Goal: Task Accomplishment & Management: Manage account settings

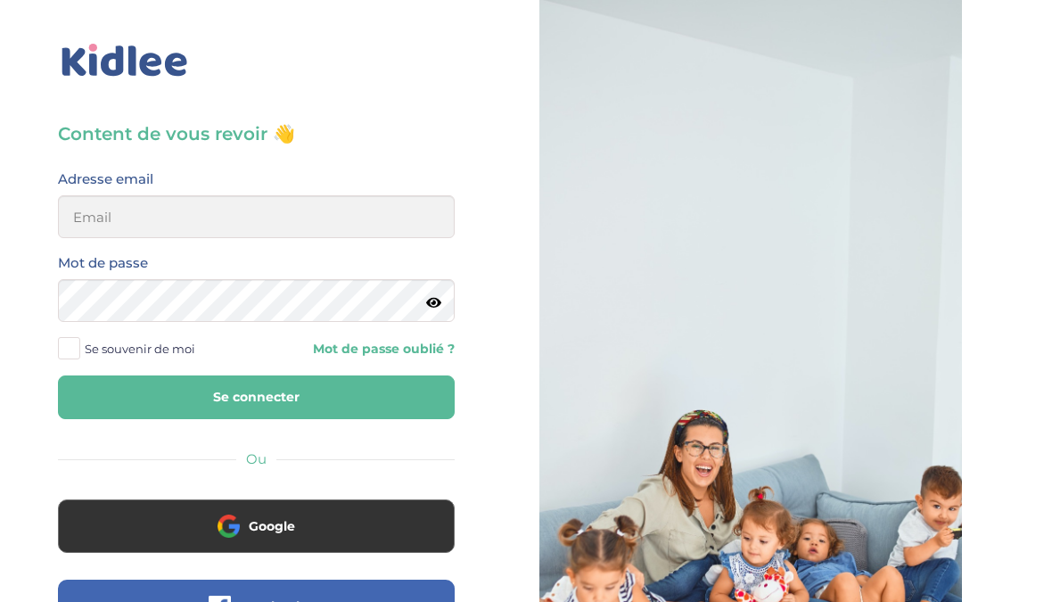
click at [346, 541] on button "Google" at bounding box center [256, 526] width 397 height 54
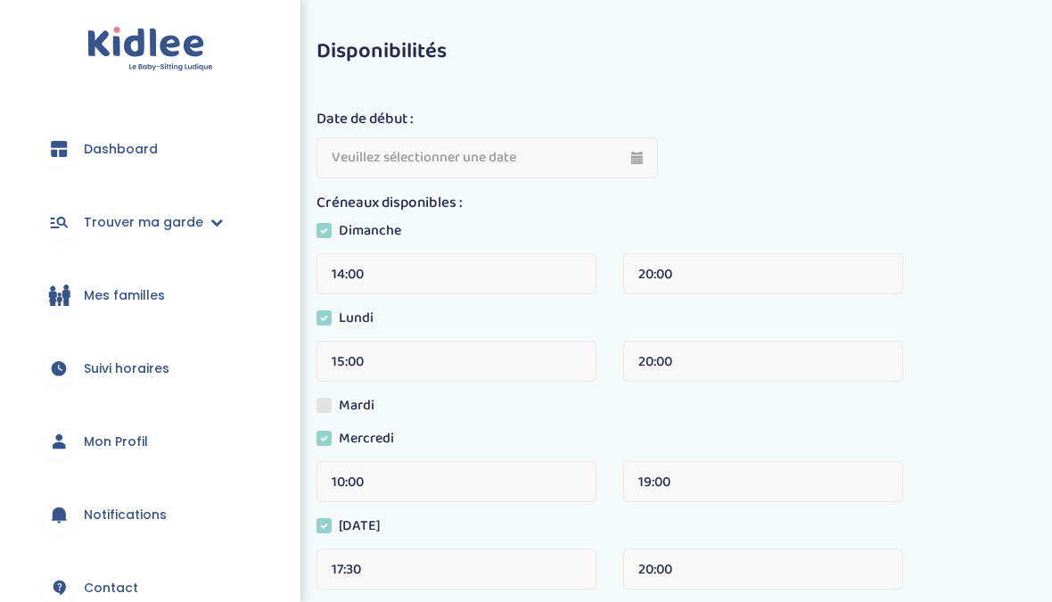
click at [155, 172] on link "Dashboard" at bounding box center [150, 149] width 247 height 64
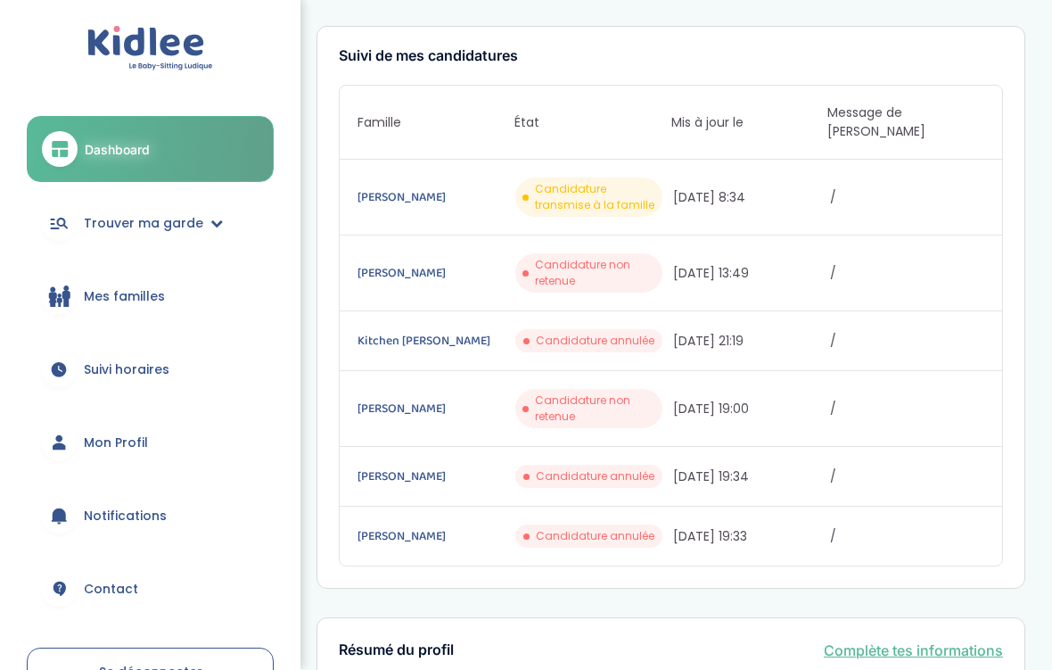
scroll to position [265, 0]
click at [204, 235] on link "Trouver ma garde" at bounding box center [150, 224] width 247 height 64
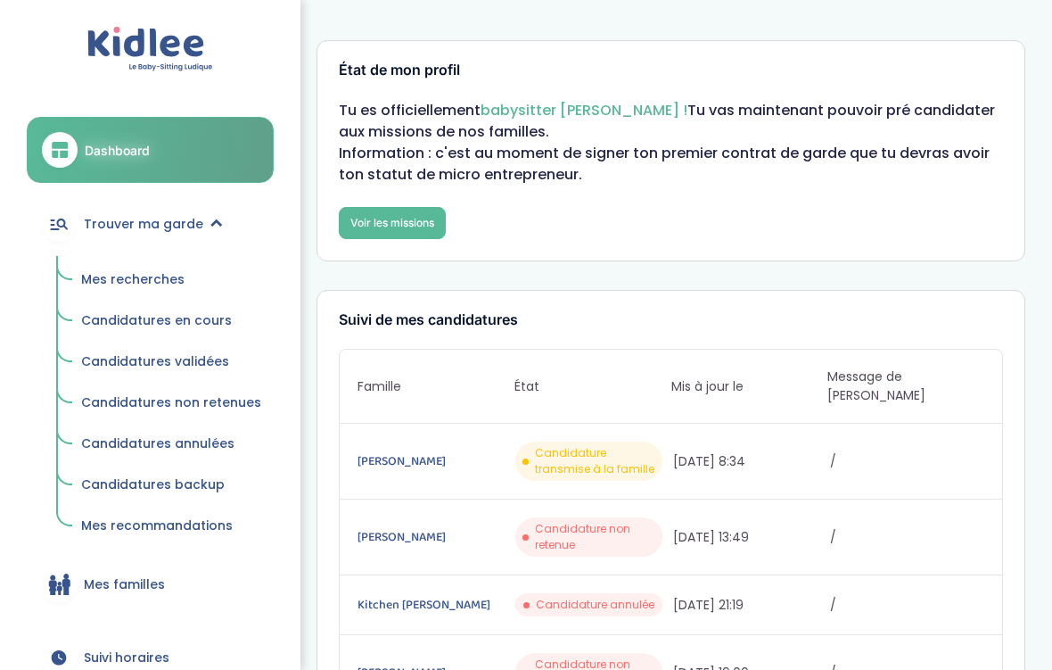
click at [223, 285] on link "Mes recherches" at bounding box center [171, 280] width 205 height 34
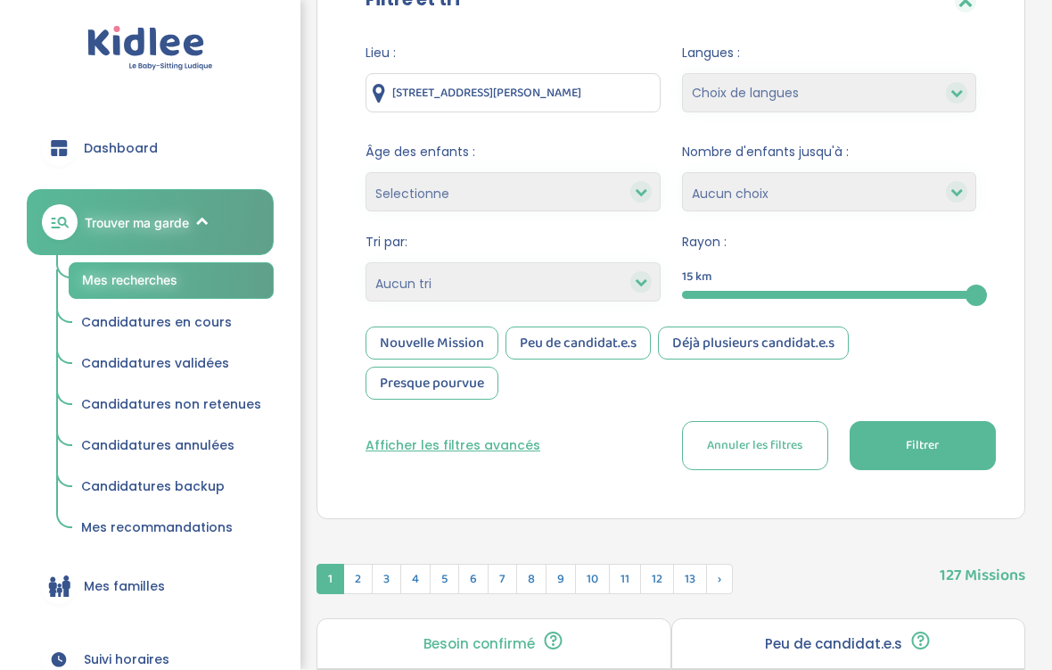
scroll to position [220, 0]
click at [458, 340] on div "Nouvelle Mission" at bounding box center [432, 342] width 133 height 33
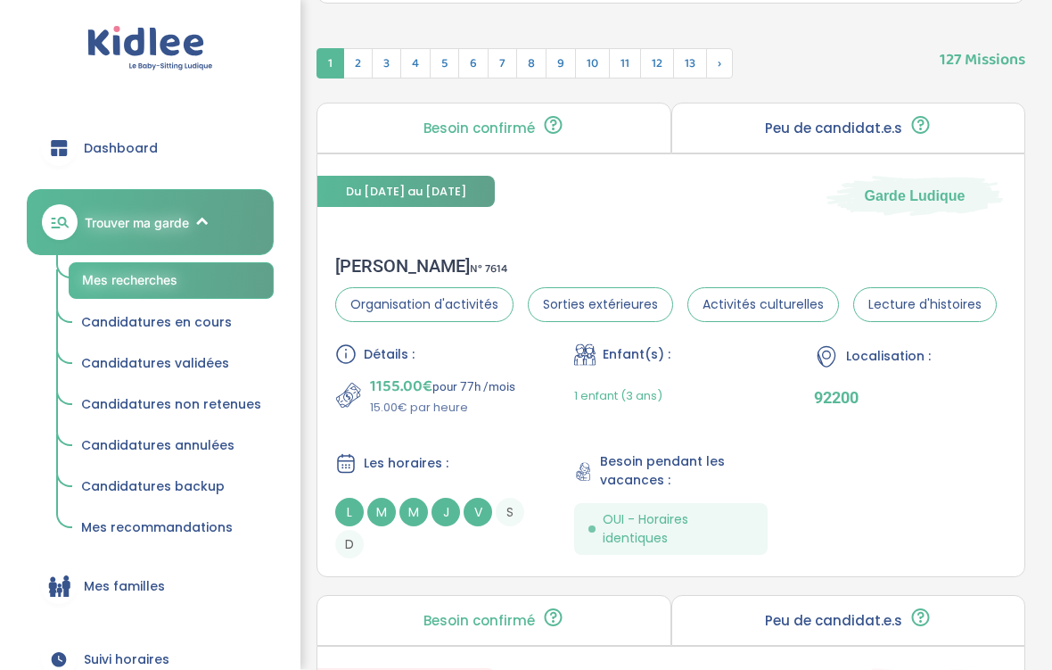
scroll to position [734, 0]
click at [735, 372] on div "Enfant(s) : 1 enfant (3 ans)" at bounding box center [670, 380] width 193 height 73
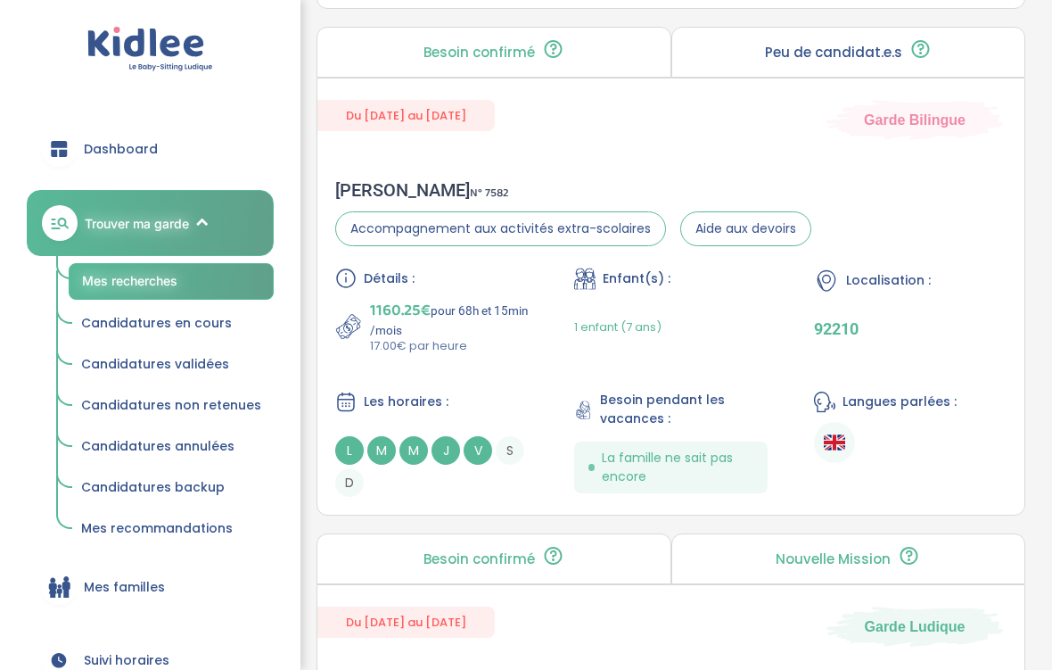
scroll to position [1305, 0]
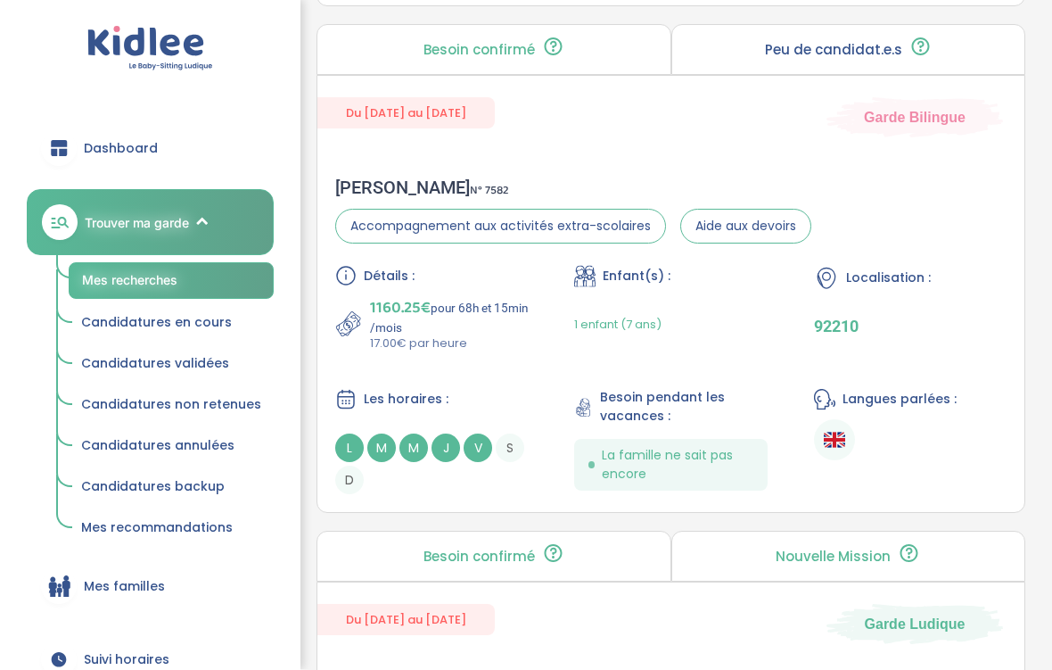
click at [971, 187] on div "Diane S . N° 7582 Accompagnement aux activités extra-scolaires Aide aux devoirs…" at bounding box center [671, 336] width 707 height 353
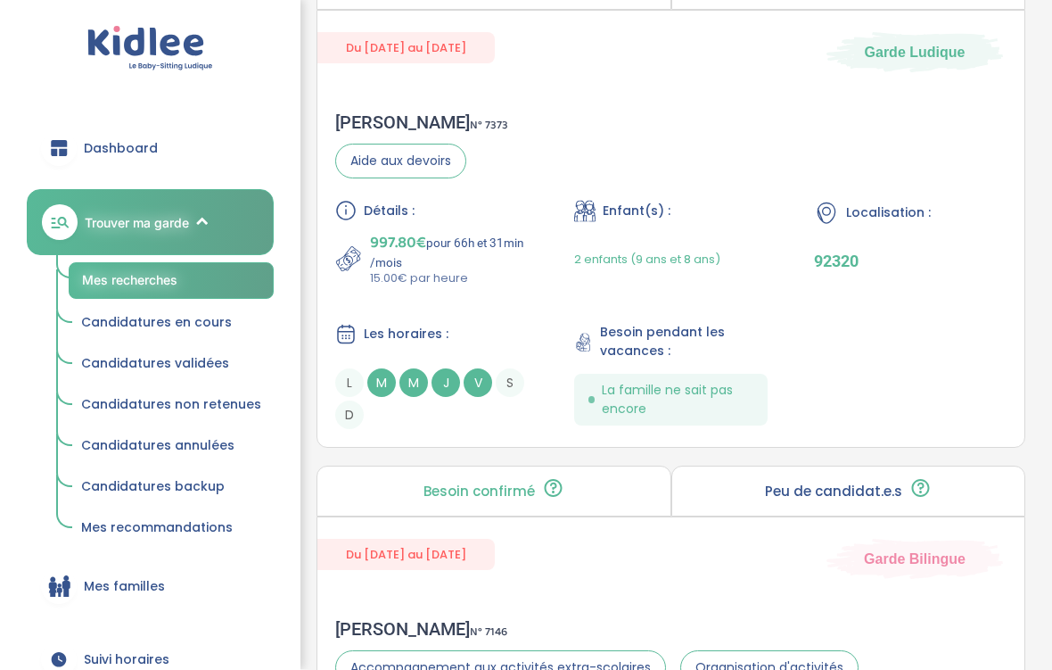
scroll to position [1877, 0]
click at [946, 302] on div "Détails : 997.80€ pour 66h et 31min /mois 15.00€ par heure Enfant(s) : 2 enfant…" at bounding box center [671, 314] width 672 height 229
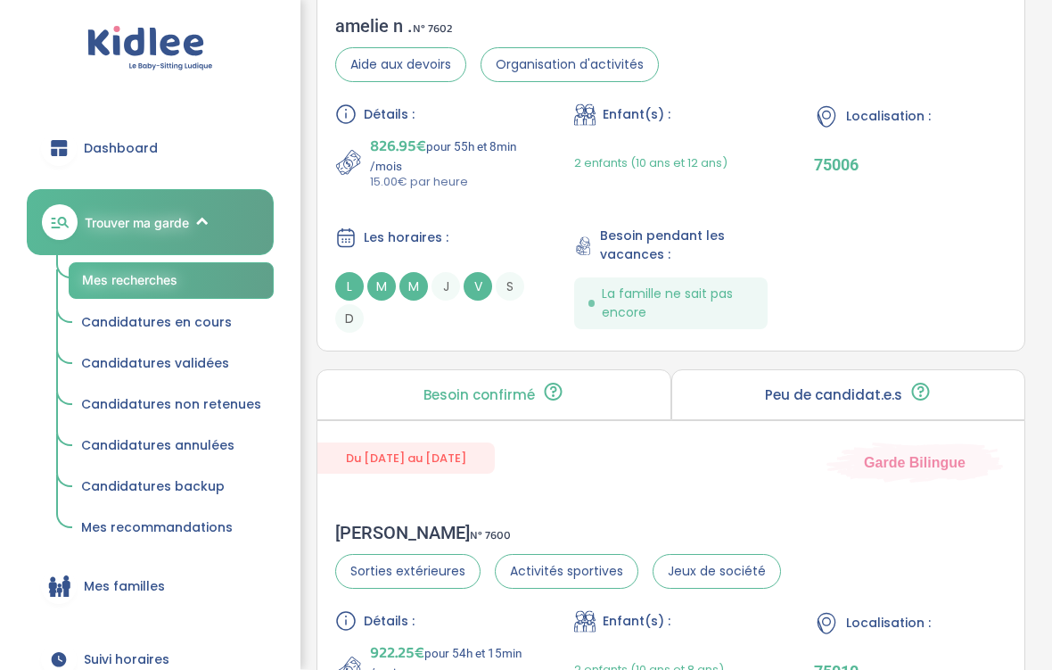
scroll to position [3543, 0]
click at [929, 270] on div "Détails : 826.95€ pour 55h et 8min /mois 15.00€ par heure Enfant(s) : 2 enfants…" at bounding box center [671, 217] width 672 height 229
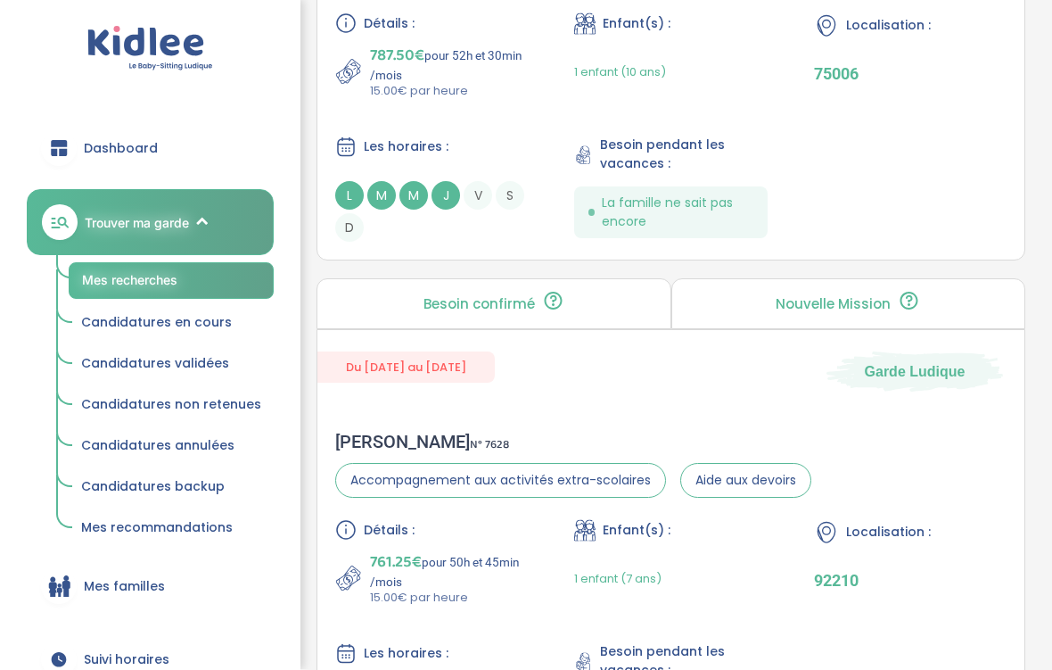
scroll to position [5203, 0]
click at [928, 206] on div "Détails : 787.50€ pour 52h et 30min /mois 15.00€ par heure Enfant(s) : 1 enfant…" at bounding box center [671, 126] width 672 height 229
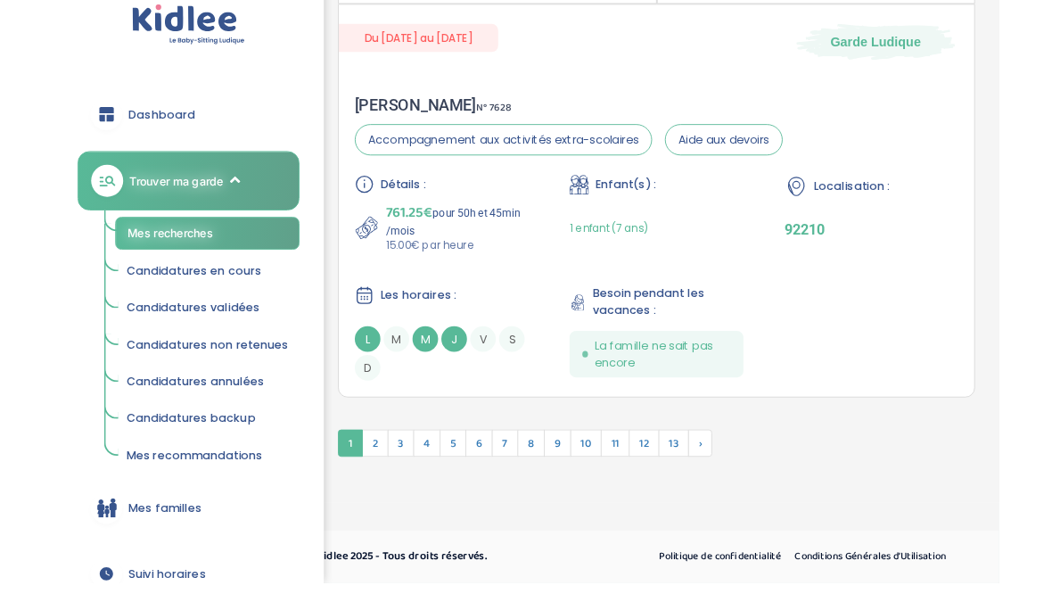
scroll to position [5612, 0]
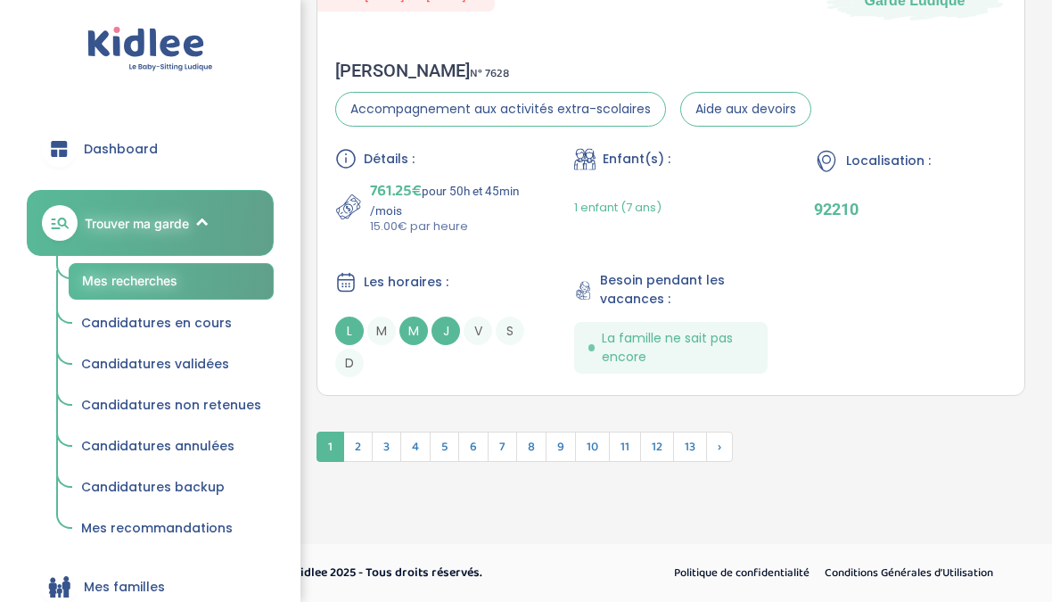
click at [981, 150] on div "Localisation :" at bounding box center [910, 161] width 193 height 26
click at [360, 445] on span "2" at bounding box center [357, 447] width 29 height 30
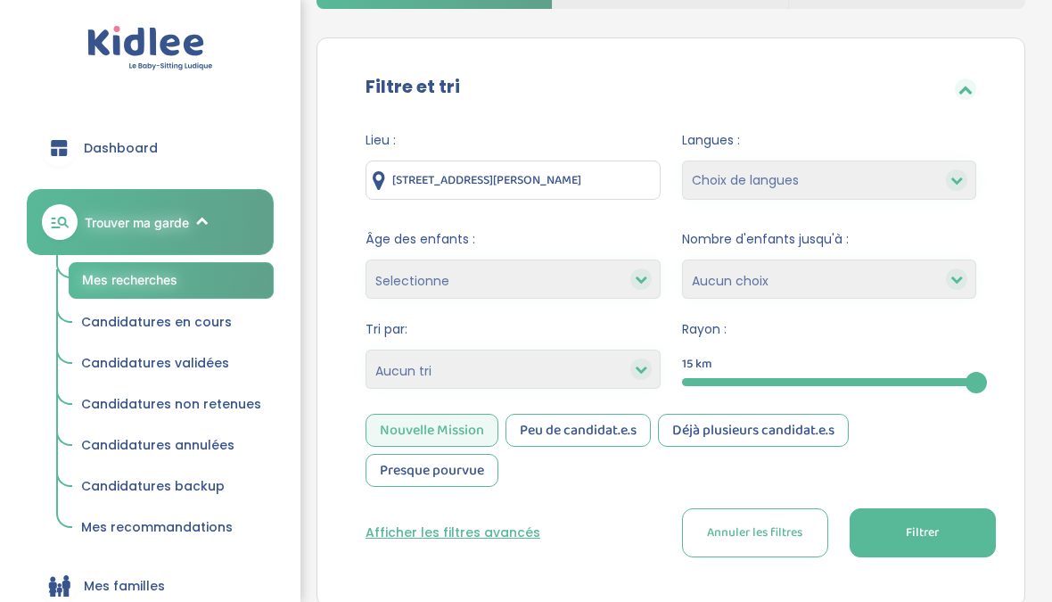
scroll to position [132, 0]
click at [943, 152] on div "Langues : Choix de langues Allemand Anglais Espagnol Italien Français Coréen" at bounding box center [829, 170] width 295 height 78
click at [935, 165] on select "Choix de langues Allemand Anglais Espagnol Italien Français Coréen" at bounding box center [829, 180] width 295 height 39
click at [593, 190] on input "6 Allée Pierre Lescot, Nanterre, France" at bounding box center [513, 180] width 295 height 39
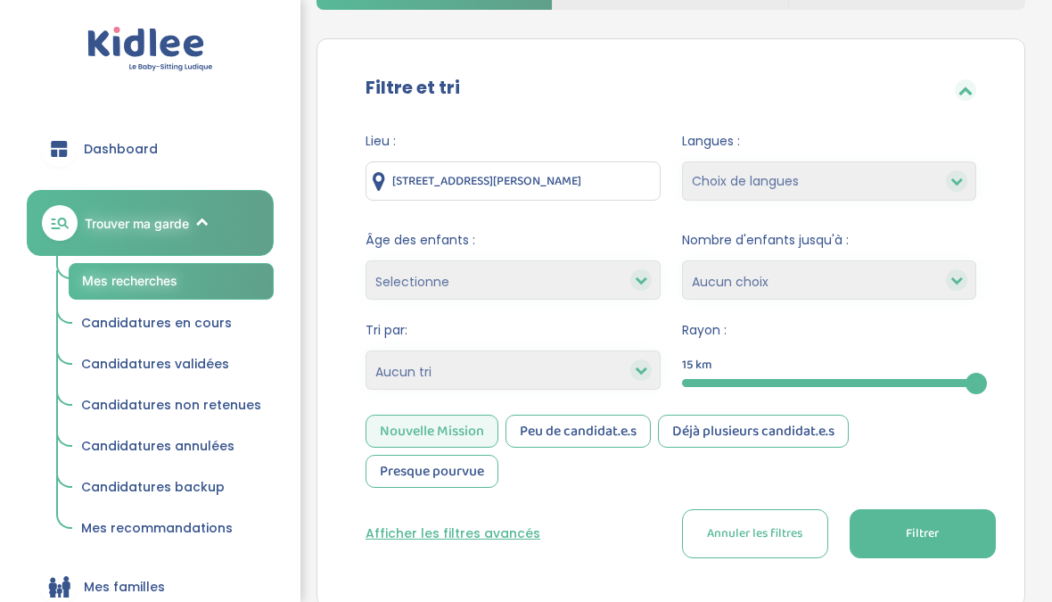
click at [970, 56] on div "Filtre et tri Lieu : 6 Allée Pierre Lescot, Nanterre, France Langues : Choix de…" at bounding box center [671, 322] width 709 height 569
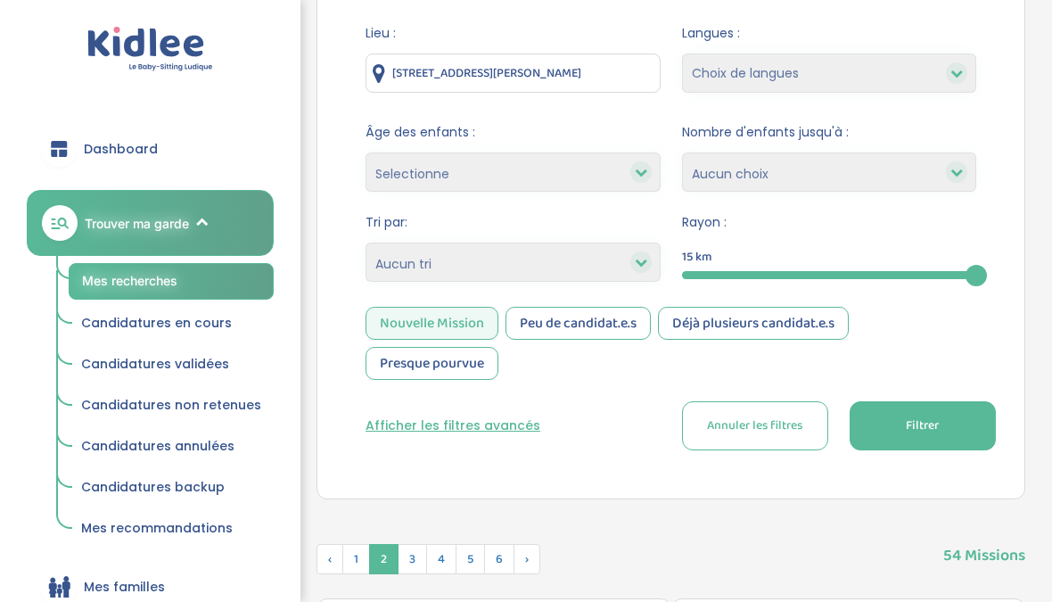
scroll to position [222, 0]
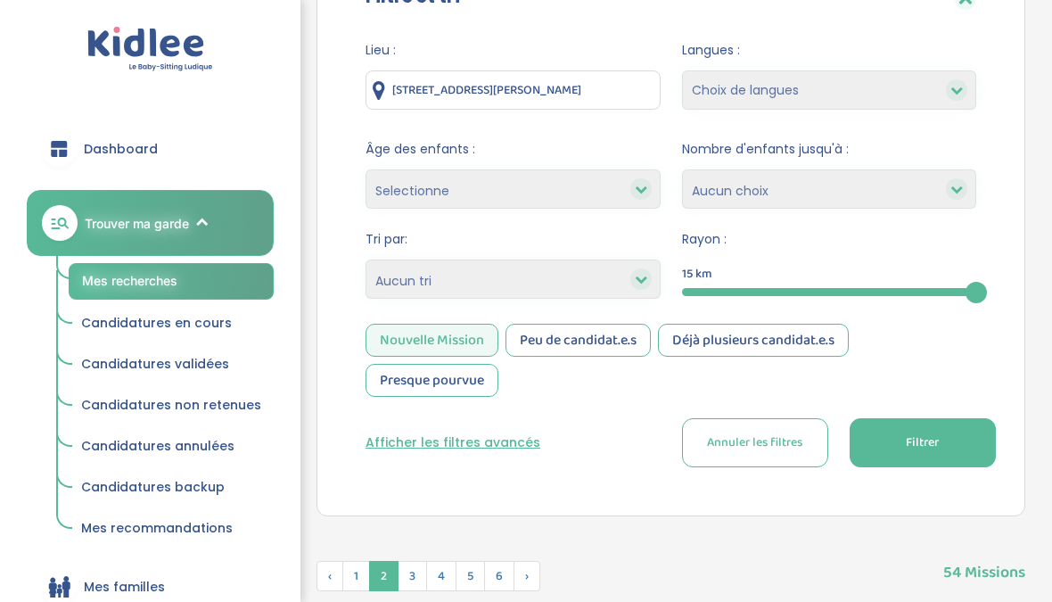
click at [633, 88] on input "6 Allée Pierre Lescot, Nanterre, France" at bounding box center [513, 89] width 295 height 39
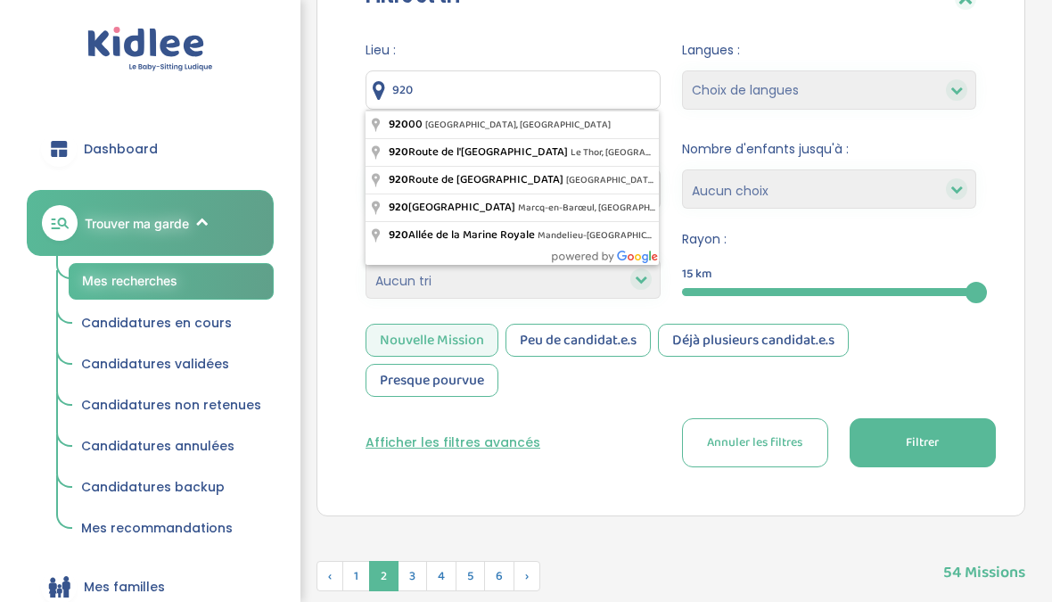
type input "92000 Nanterre, France"
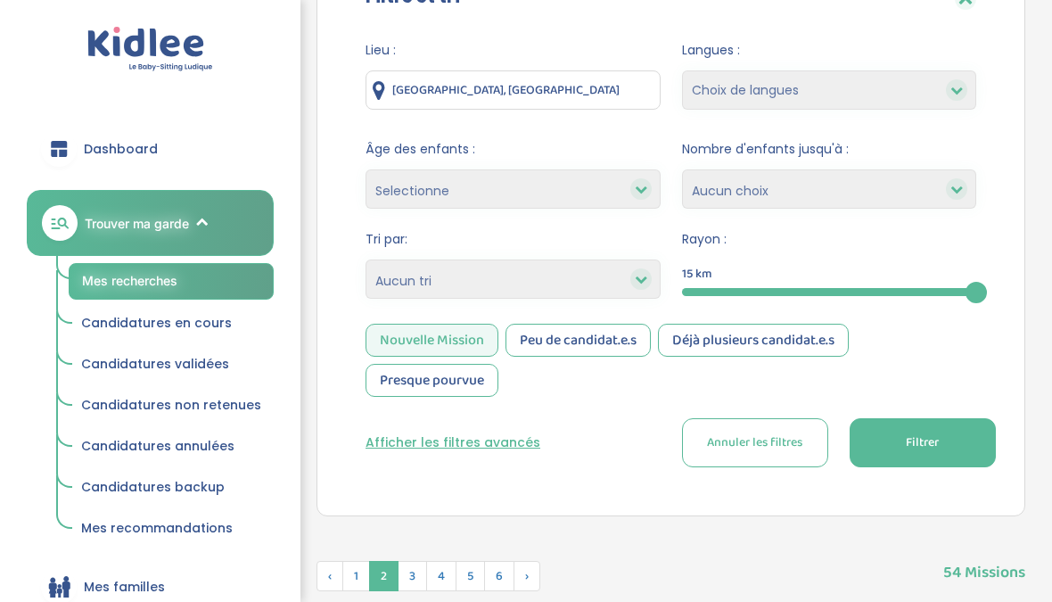
click at [943, 438] on button "Filtrer" at bounding box center [923, 442] width 146 height 49
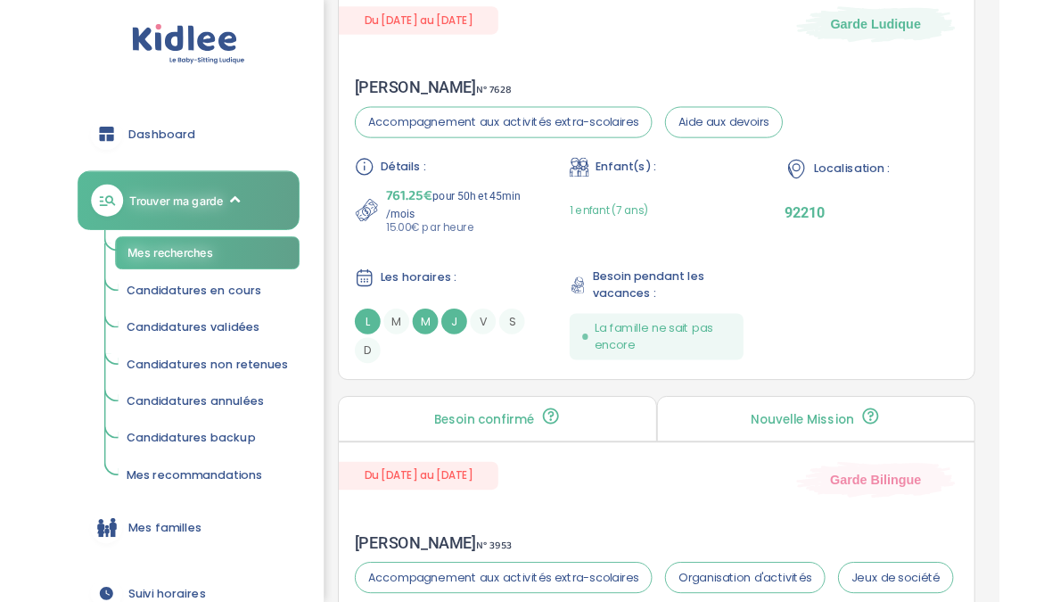
scroll to position [1410, 0]
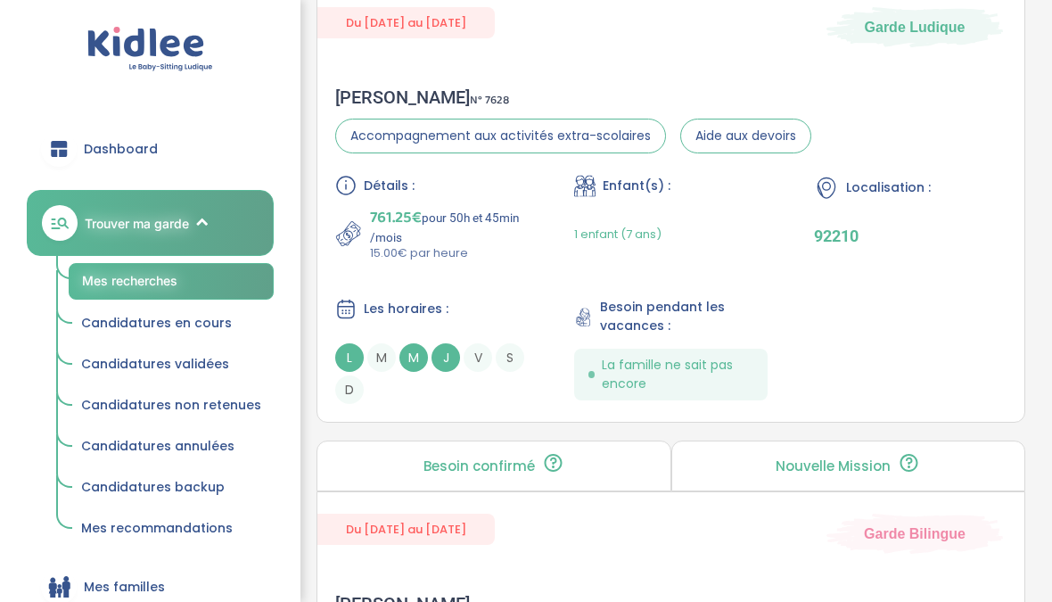
click at [969, 298] on div "Détails : 761.25€ pour 50h et 45min /mois 15.00€ par heure Enfant(s) : 1 enfant…" at bounding box center [671, 289] width 672 height 229
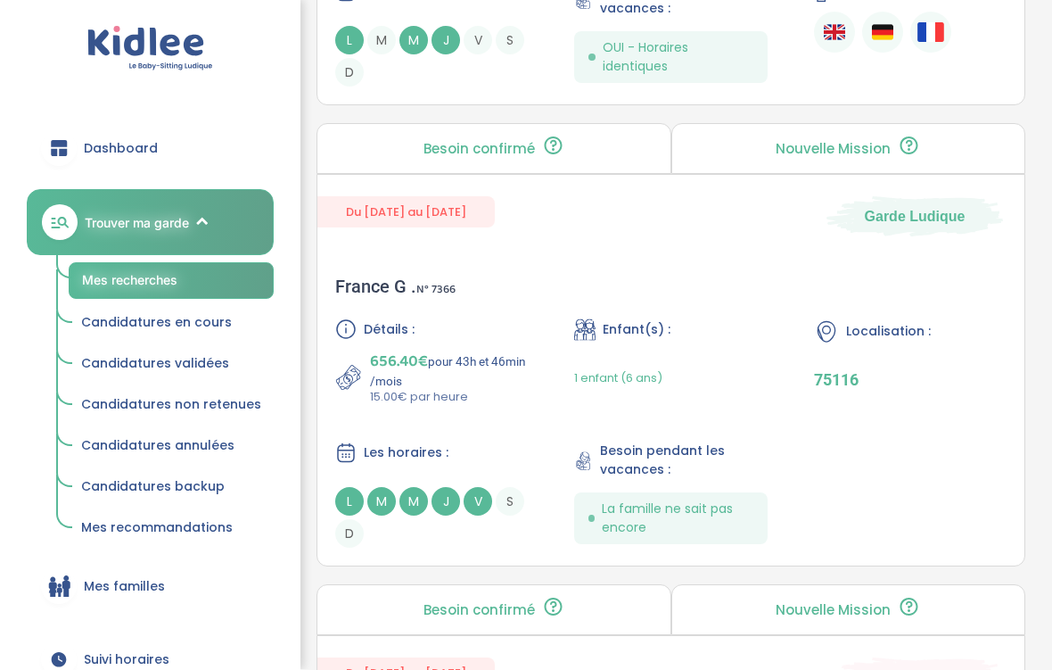
scroll to position [2269, 0]
click at [1000, 330] on div "France G . N° 7366 Détails : 656.40€ pour 43h et 46min /mois 15.00€ par heure E…" at bounding box center [671, 412] width 707 height 308
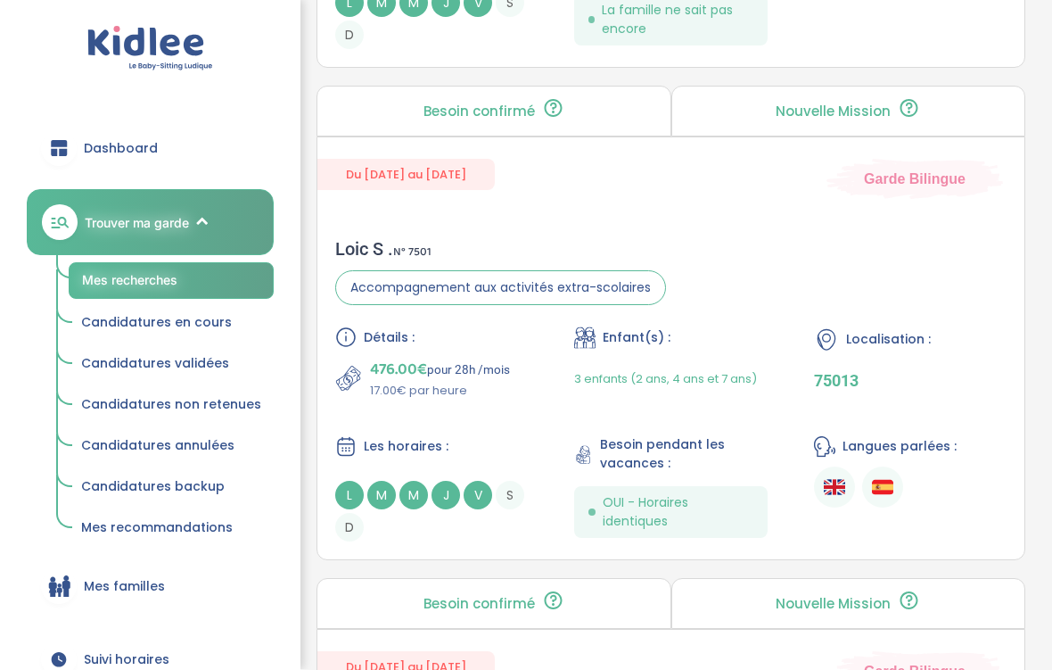
scroll to position [2768, 0]
click at [972, 282] on div "Loic S . N° 7501 Accompagnement aux activités extra-scolaires Détails : 476.00€…" at bounding box center [671, 389] width 707 height 339
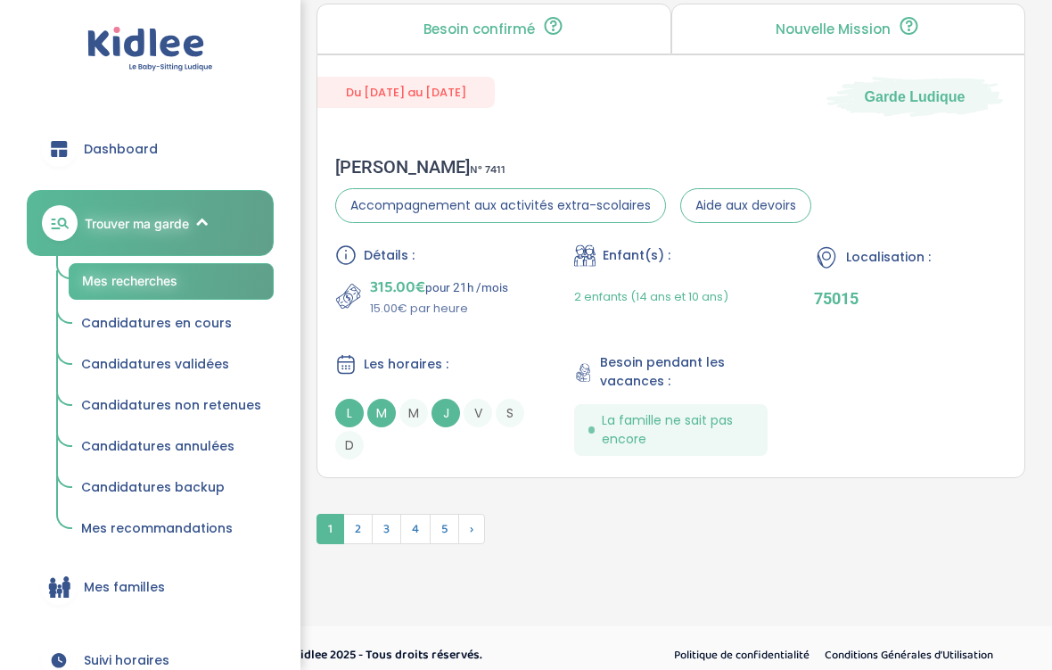
scroll to position [5389, 0]
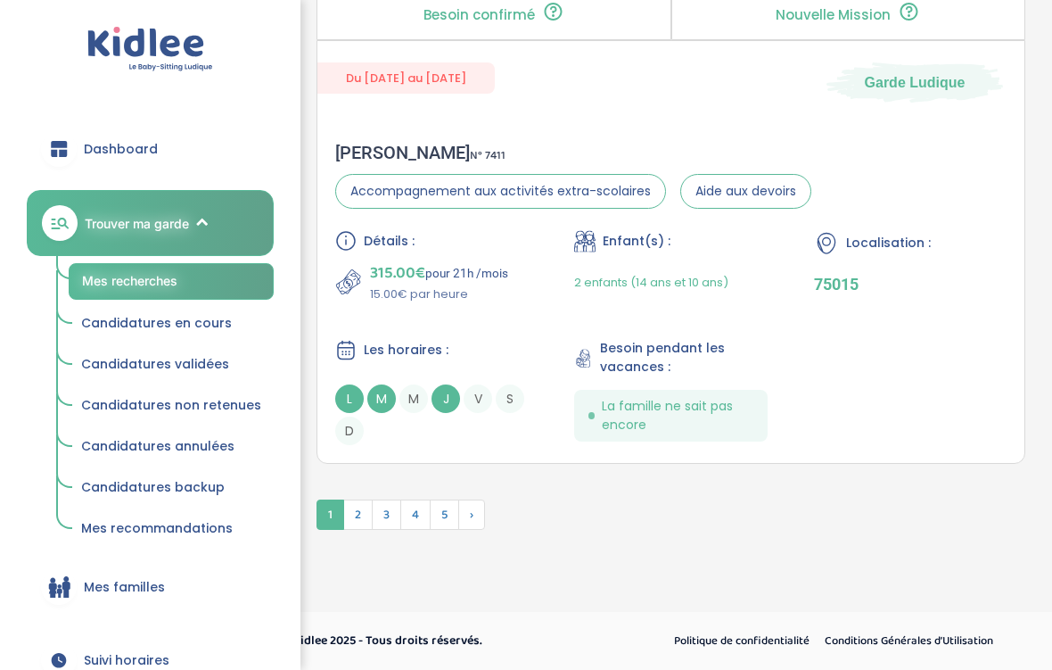
click at [359, 515] on span "2" at bounding box center [357, 514] width 29 height 30
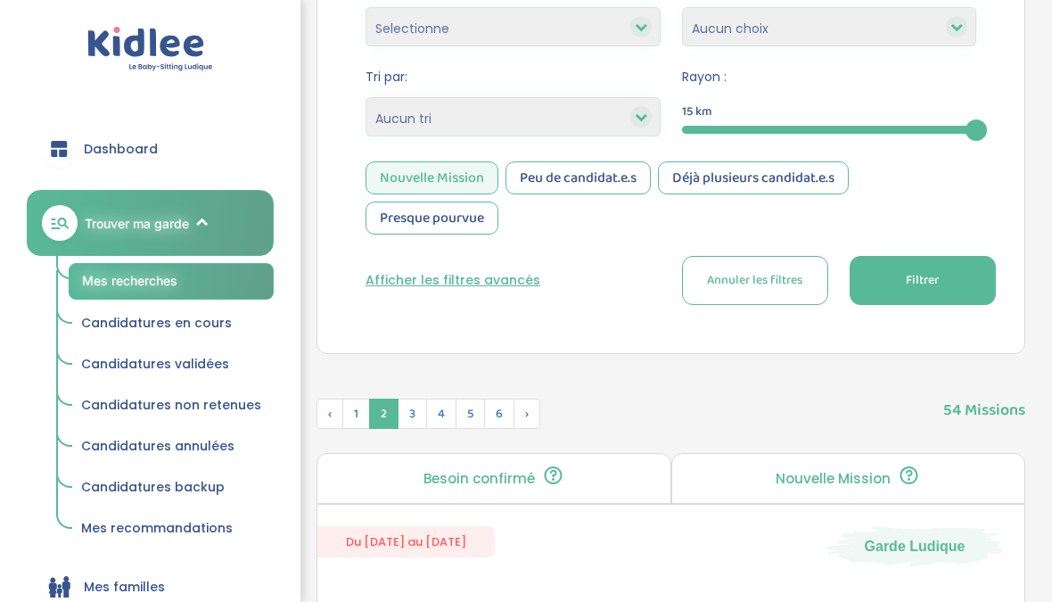
scroll to position [509, 0]
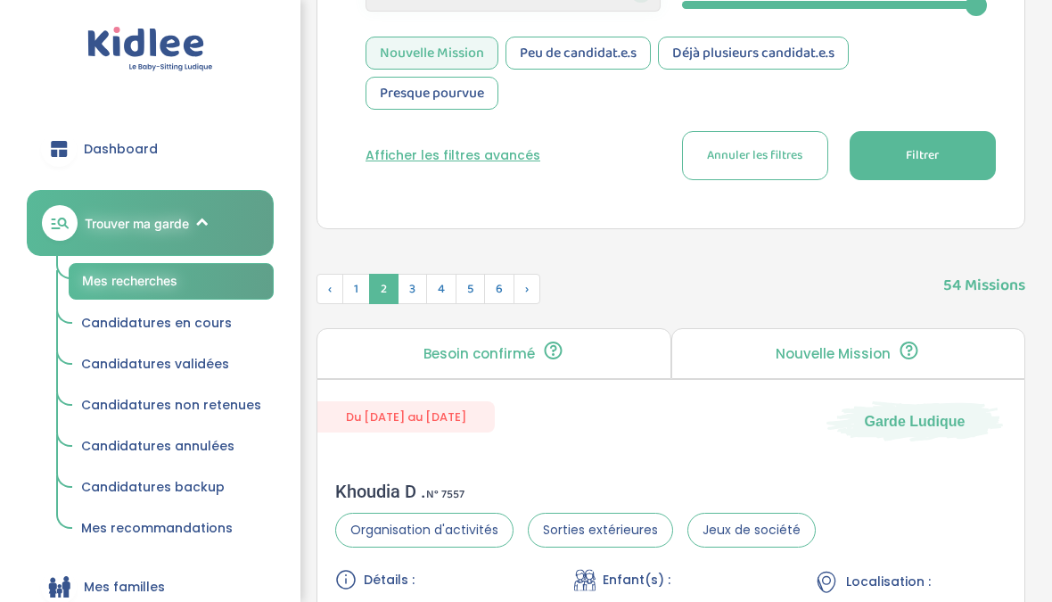
click at [419, 293] on span "3" at bounding box center [412, 289] width 29 height 30
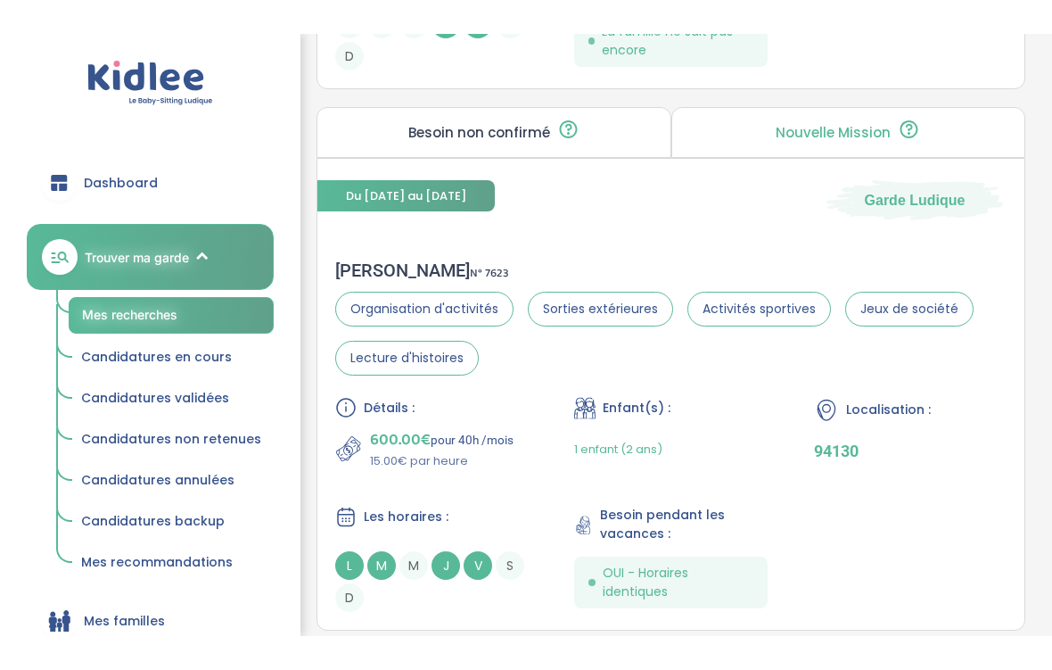
scroll to position [4653, 0]
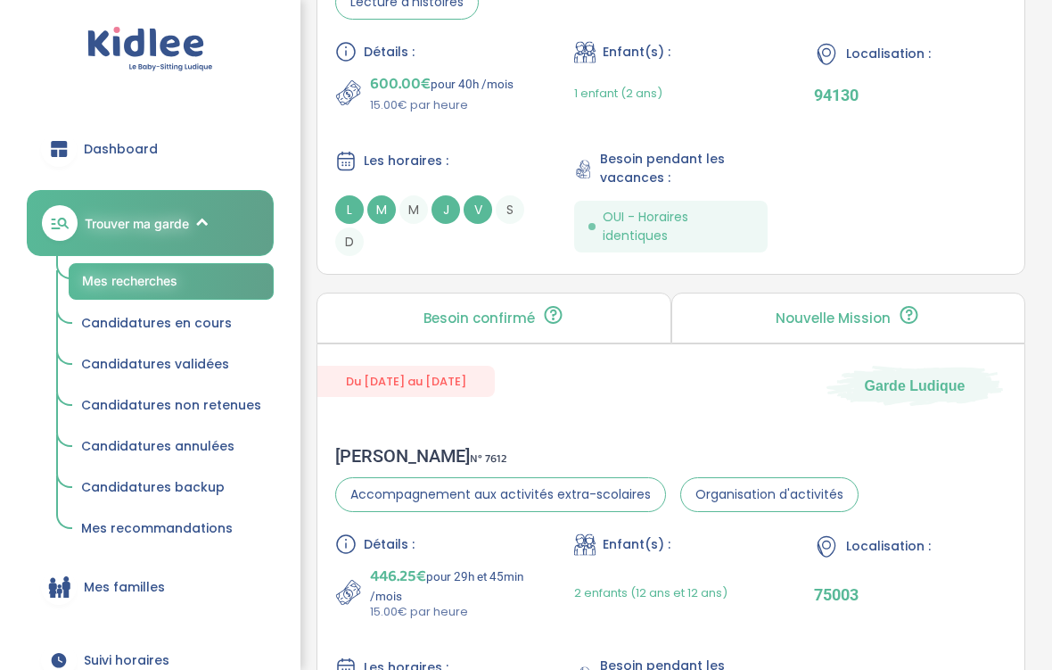
click at [939, 154] on div "Détails : 600.00€ pour 40h /mois 15.00€ par heure Enfant(s) : 1 enfant (2 ans) …" at bounding box center [671, 148] width 672 height 215
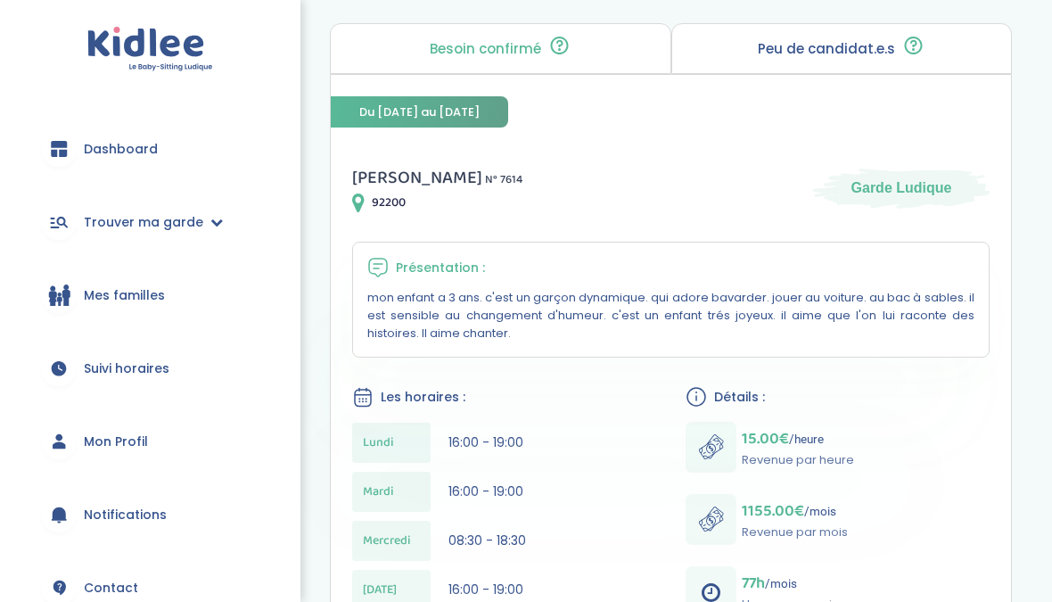
scroll to position [176, 0]
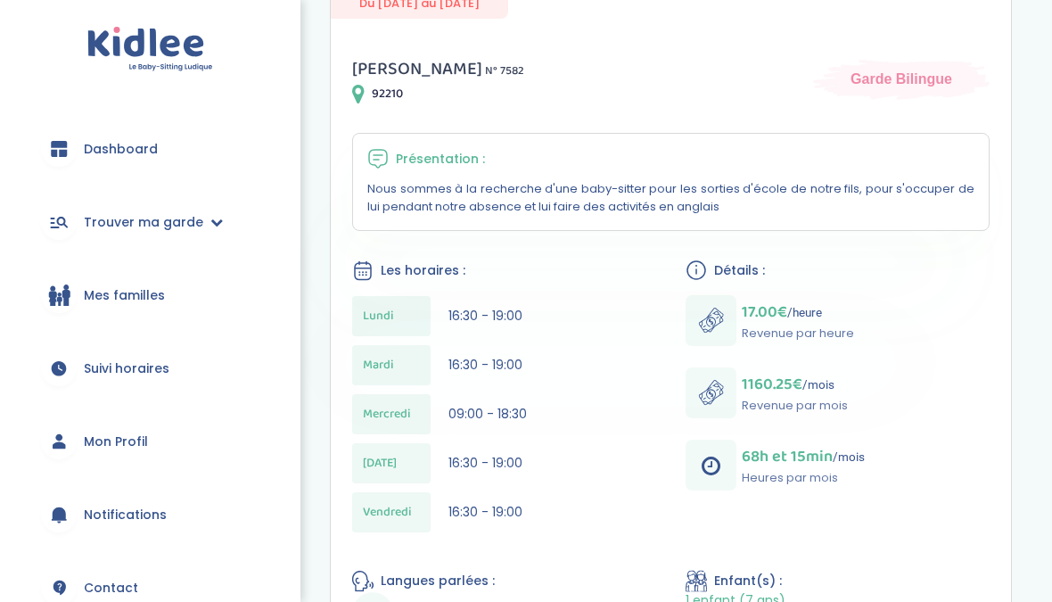
scroll to position [268, 0]
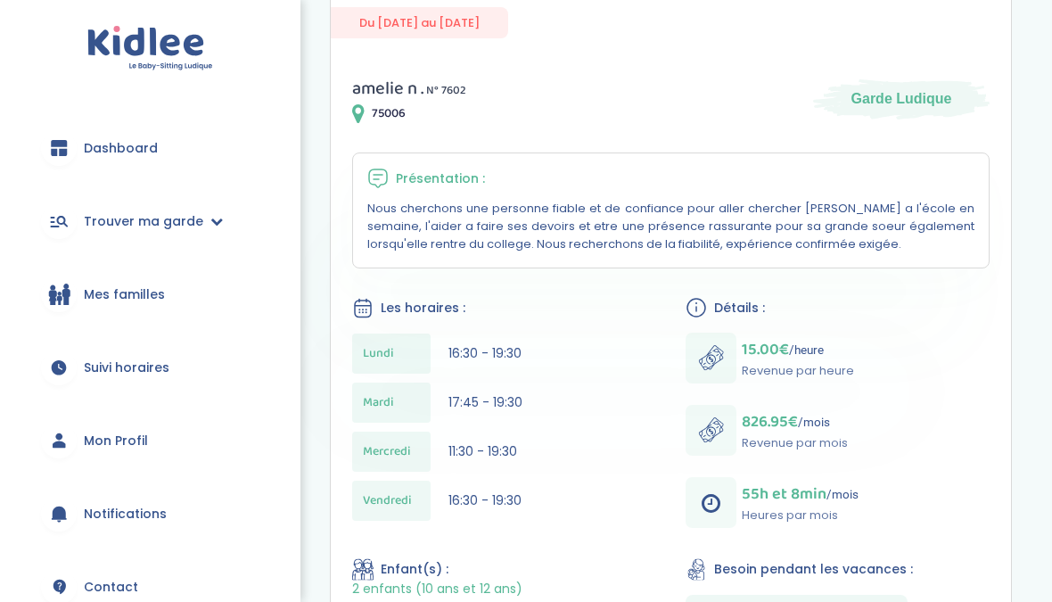
scroll to position [265, 0]
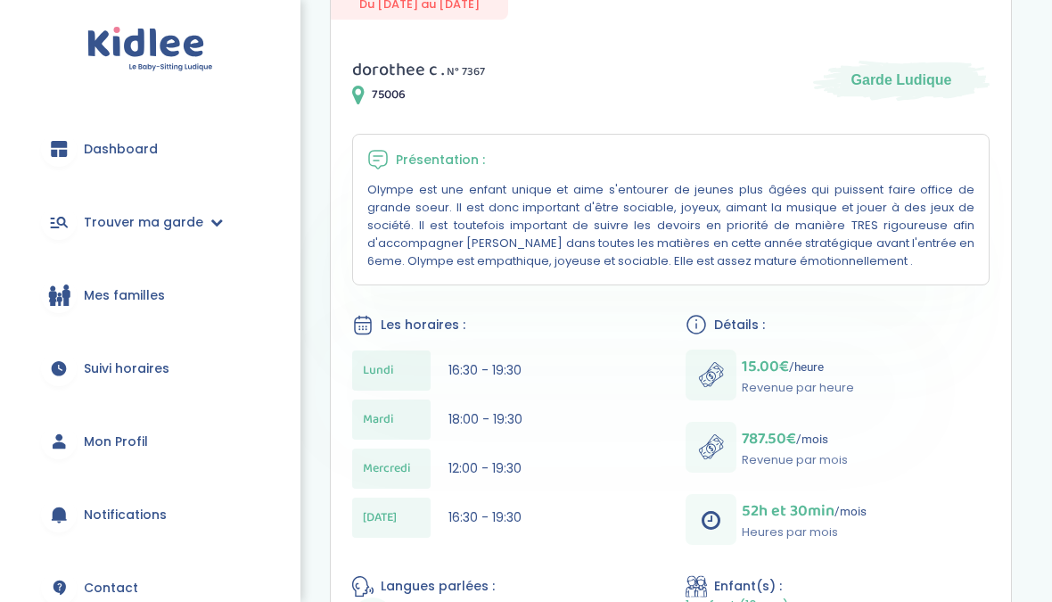
scroll to position [285, 0]
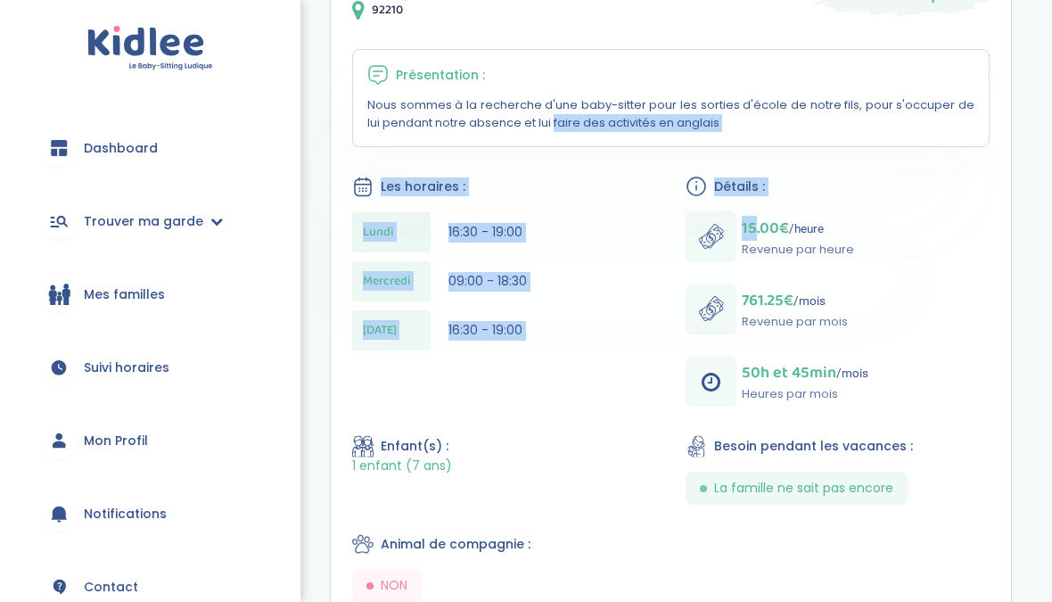
scroll to position [370, 0]
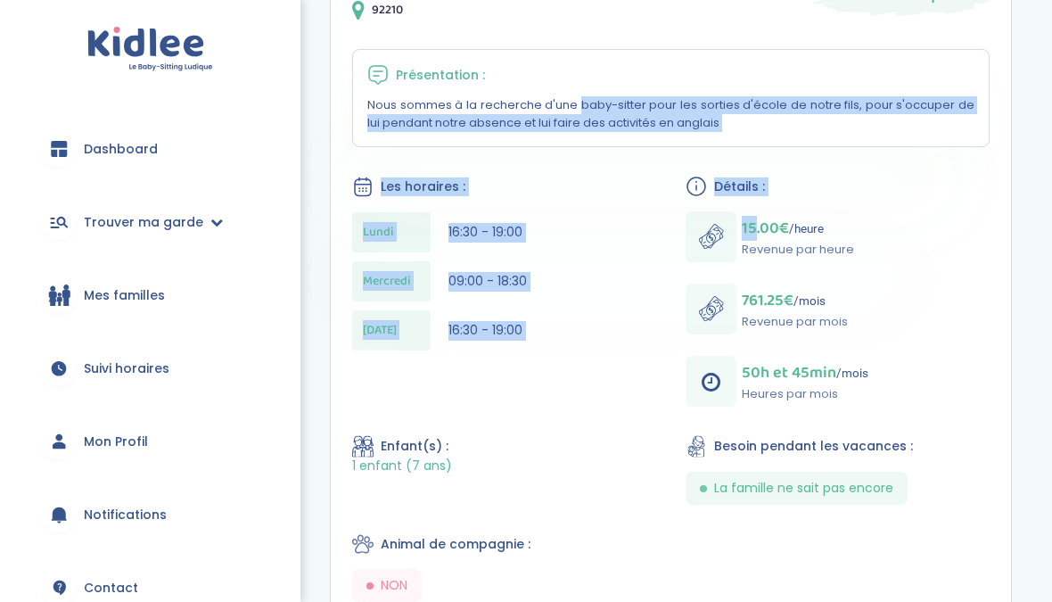
click at [938, 414] on div "Diane S . N° 7628 92210 Garde Ludique Présentation : Nous sommes à la recherche…" at bounding box center [671, 416] width 681 height 935
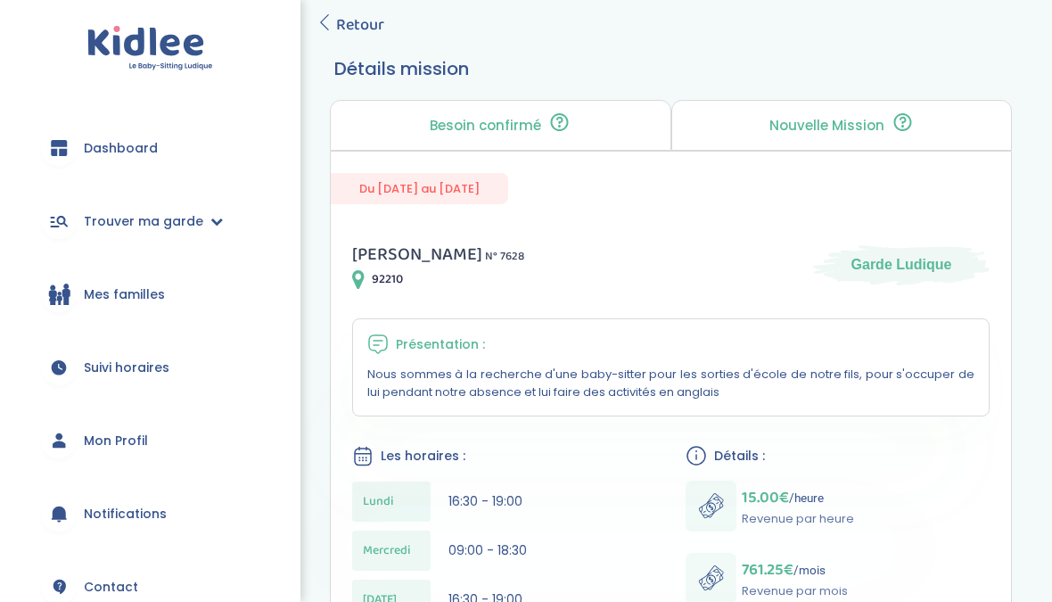
scroll to position [0, 0]
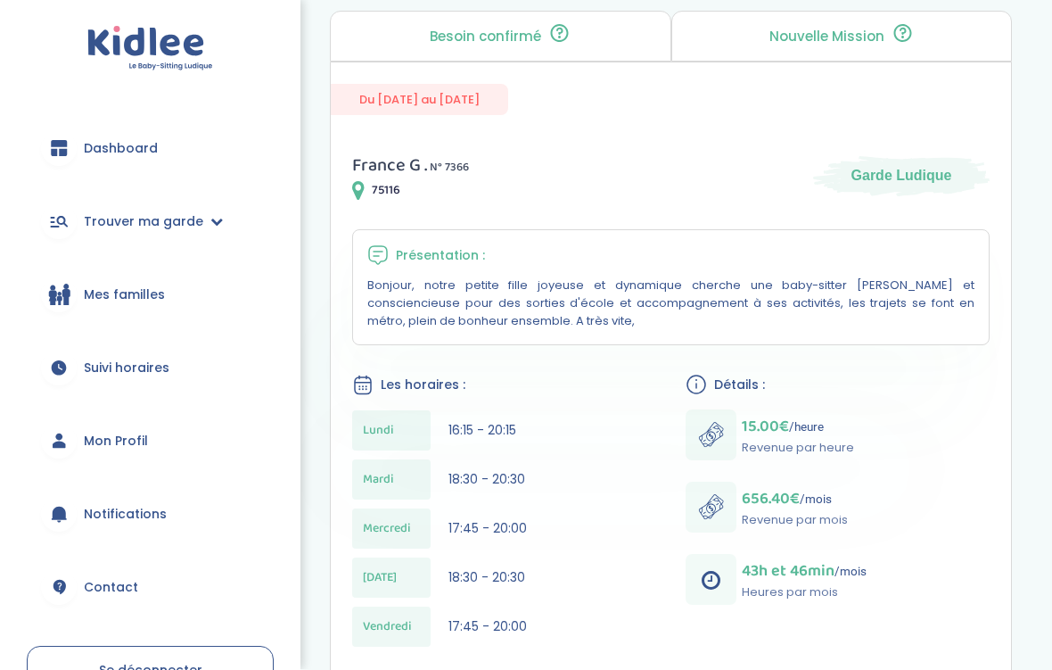
scroll to position [190, 0]
click at [986, 285] on div "Présentation : Bonjour, notre petite fille joyeuse et dynamique cherche une bab…" at bounding box center [671, 287] width 638 height 116
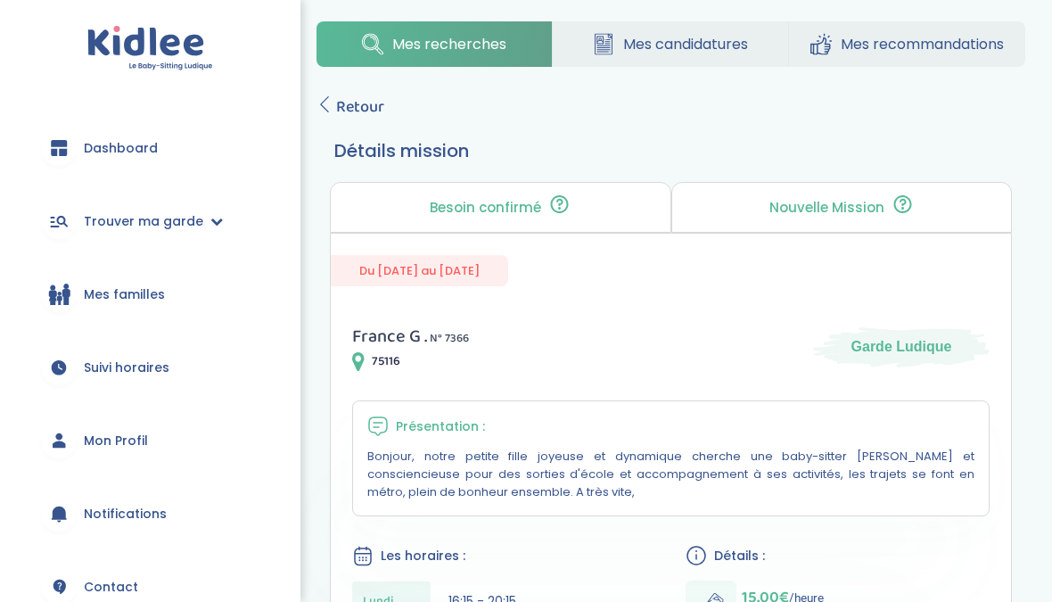
scroll to position [0, 0]
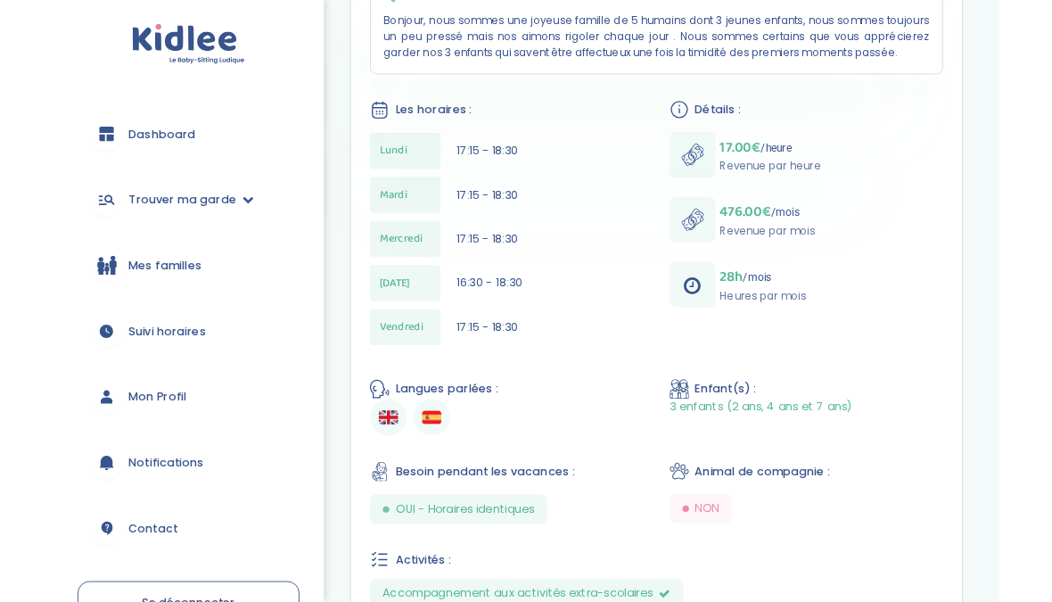
scroll to position [454, 0]
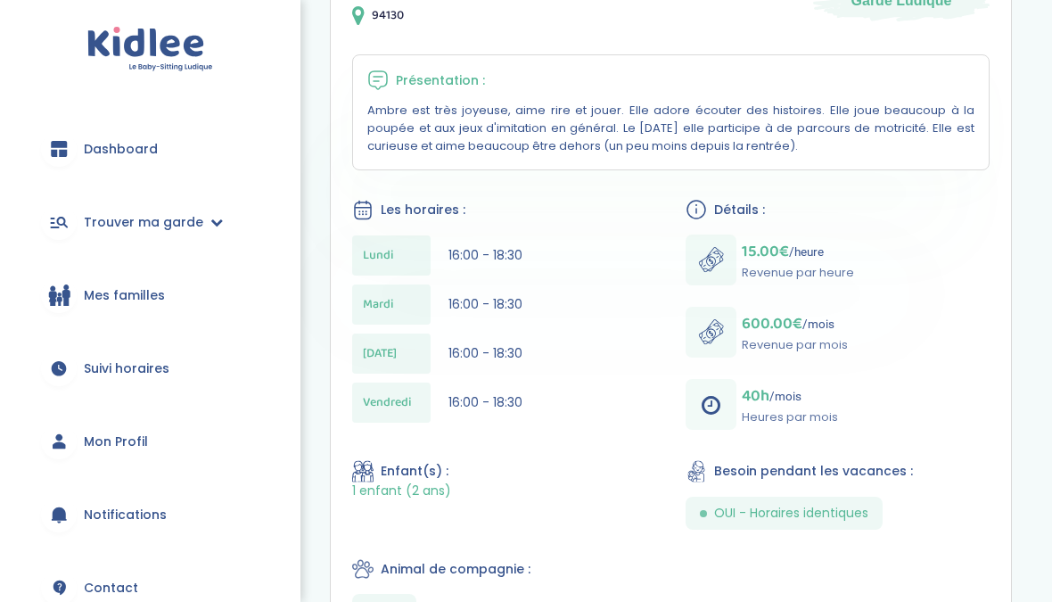
click at [184, 137] on link "Dashboard" at bounding box center [150, 149] width 247 height 64
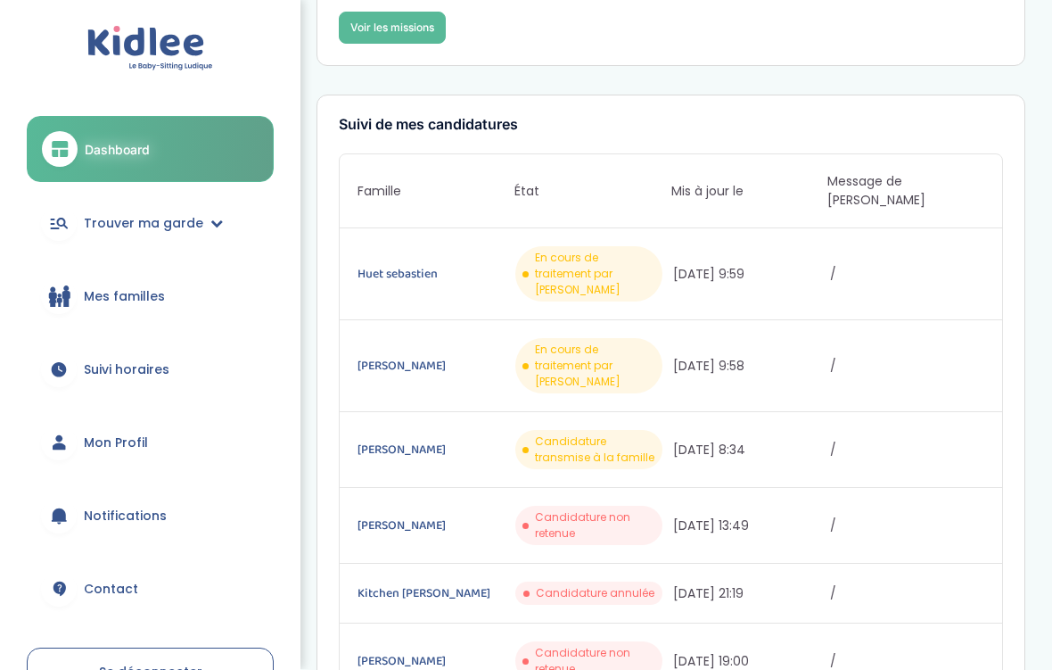
scroll to position [228, 0]
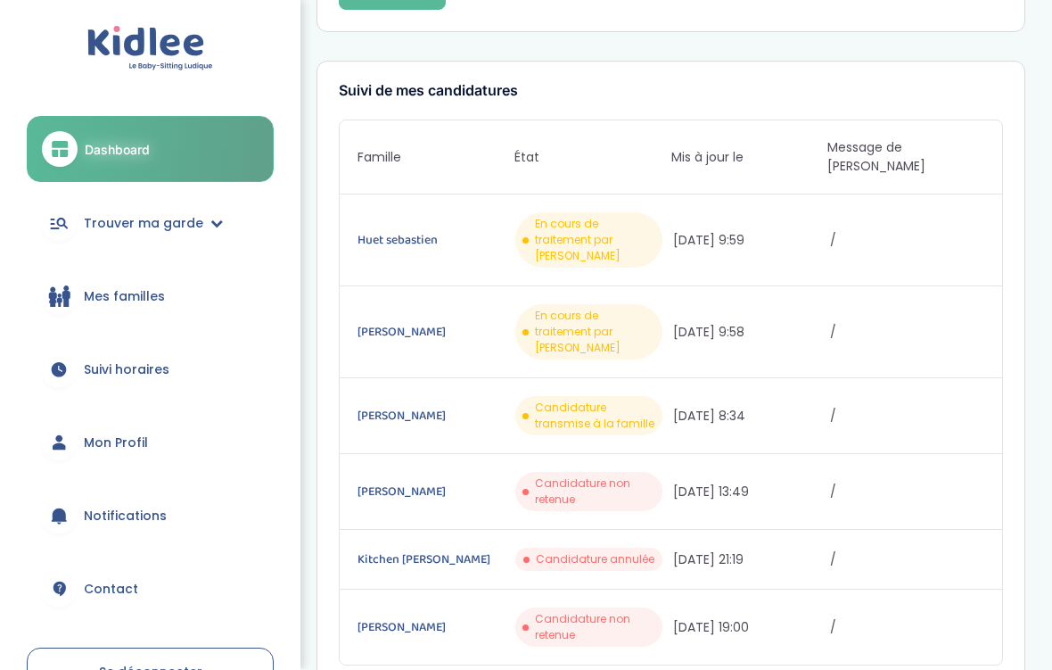
click at [410, 231] on link "Huet sebastien" at bounding box center [435, 241] width 154 height 20
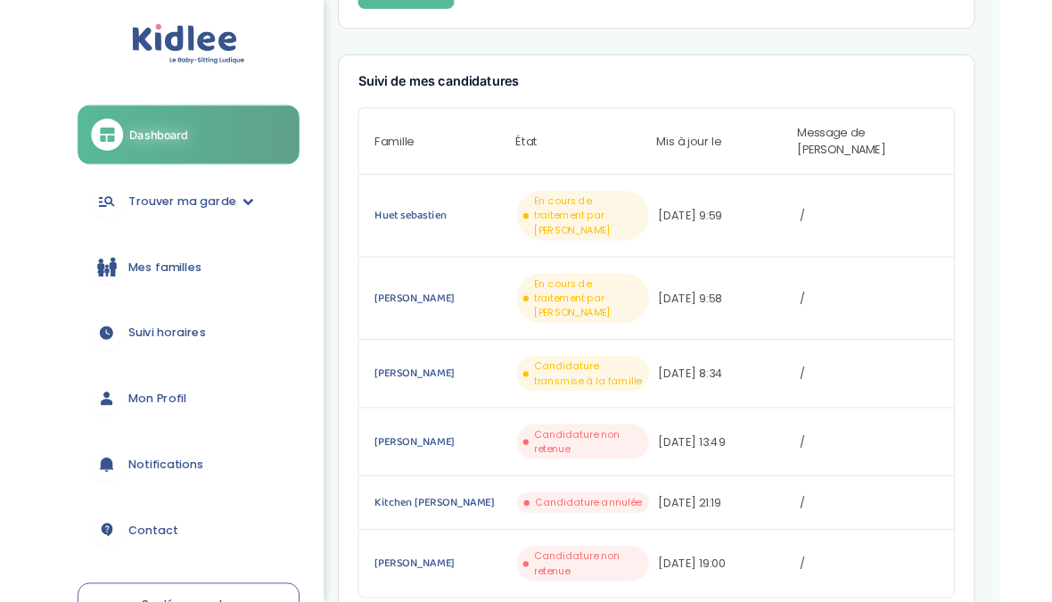
scroll to position [297, 0]
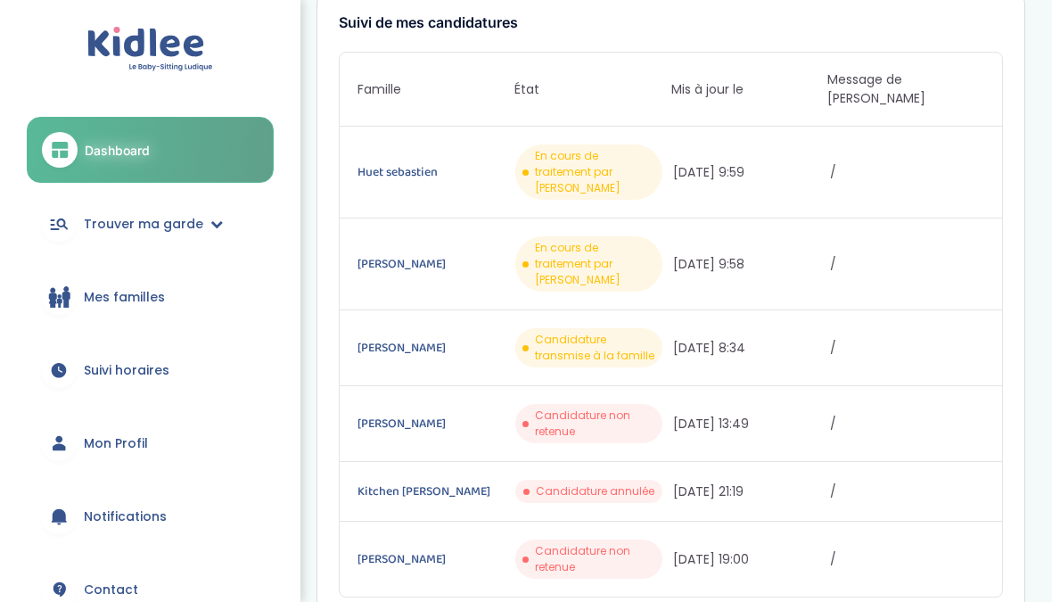
click at [602, 148] on span "En cours de traitement par Kidlee" at bounding box center [595, 172] width 120 height 48
click at [598, 240] on span "En cours de traitement par Kidlee" at bounding box center [595, 264] width 120 height 48
click at [462, 254] on link "Brzuchacz de Lavit Rafaele" at bounding box center [435, 264] width 154 height 20
click at [406, 162] on link "Huet sebastien" at bounding box center [435, 172] width 154 height 20
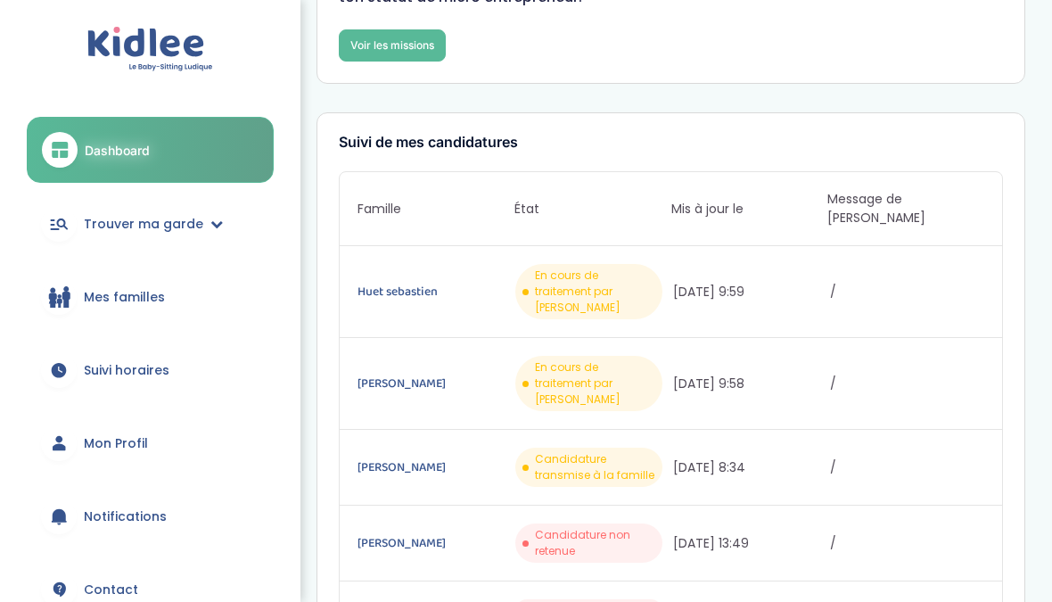
scroll to position [0, 0]
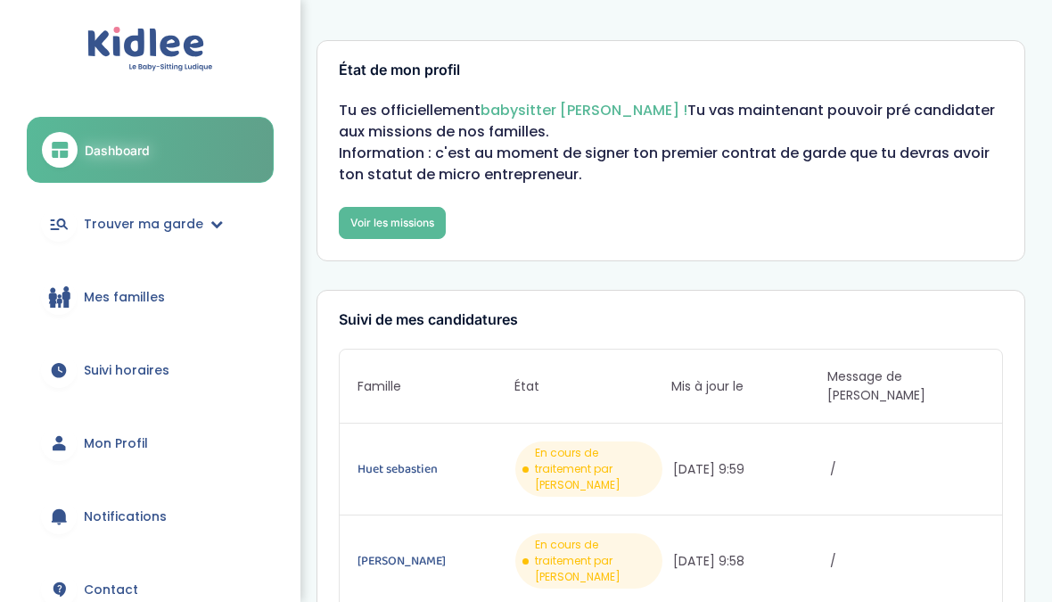
click at [152, 32] on img at bounding box center [150, 49] width 126 height 45
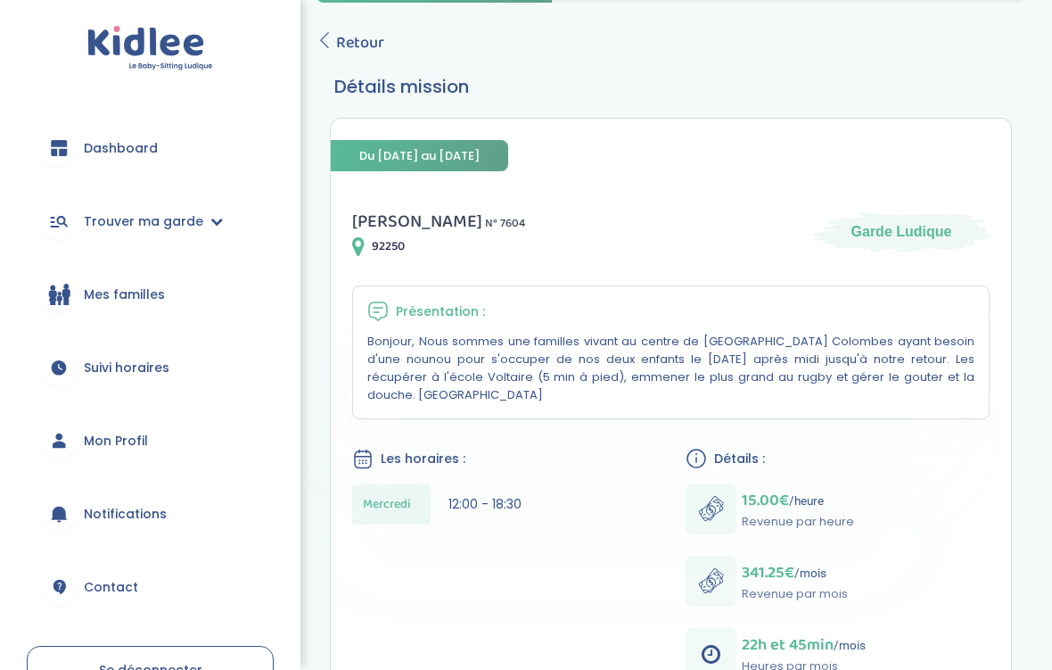
scroll to position [83, 0]
click at [332, 49] on link "Retour" at bounding box center [351, 42] width 68 height 25
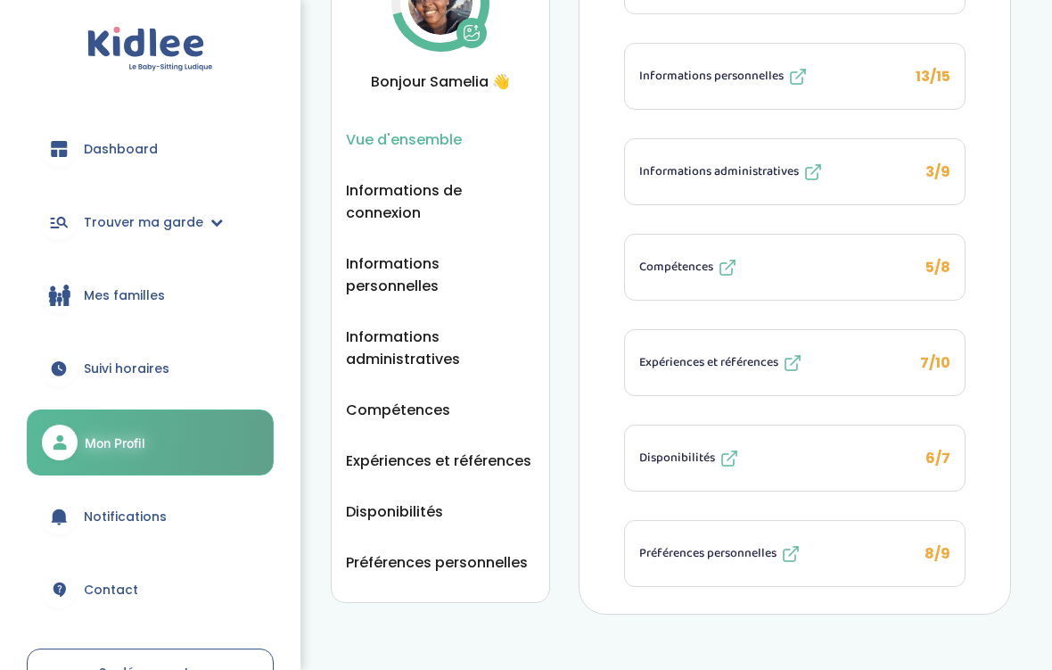
scroll to position [142, 0]
